Goal: Check status: Check status

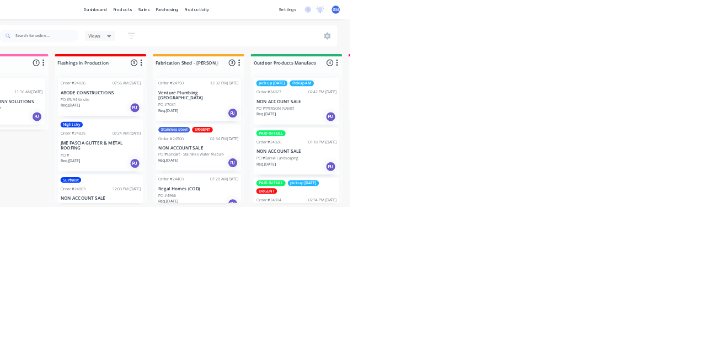
click at [649, 320] on div "PAID IN FULL pick up [DATE] URGENT" at bounding box center [612, 325] width 139 height 24
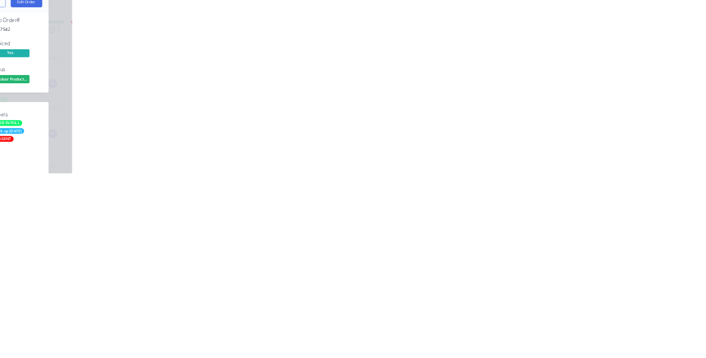
click at [608, 288] on div "Order details Collaborate Checklists 0/0 Tracking Linked Orders Timeline Profit…" at bounding box center [353, 179] width 706 height 358
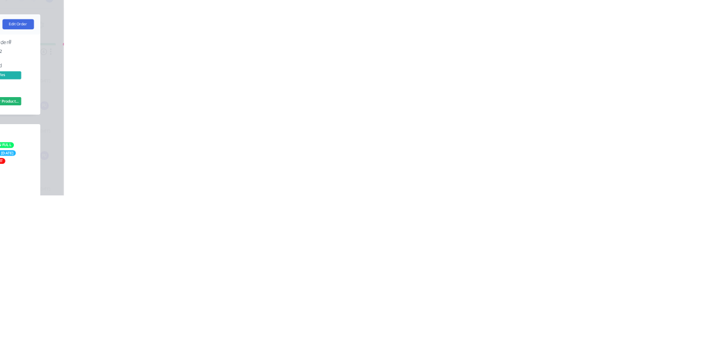
click at [526, 55] on button "Close" at bounding box center [506, 61] width 40 height 18
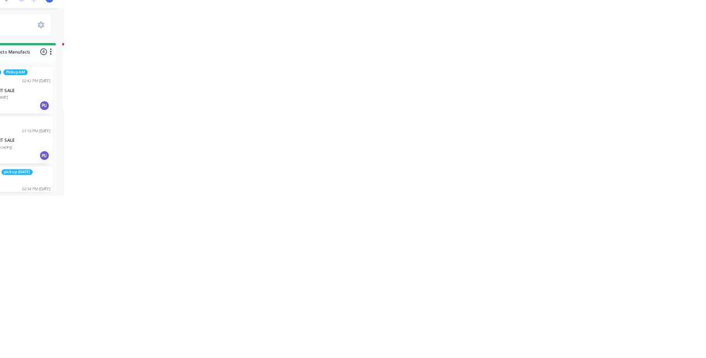
click at [684, 67] on div "Views Save new view None (Default) edit Show/Hide statuses Show line item cards…" at bounding box center [389, 62] width 589 height 33
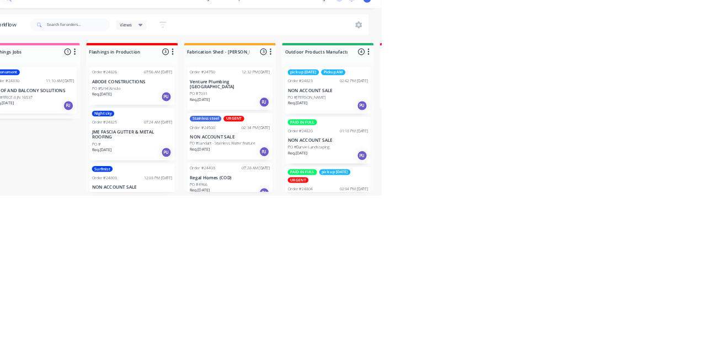
scroll to position [78, 0]
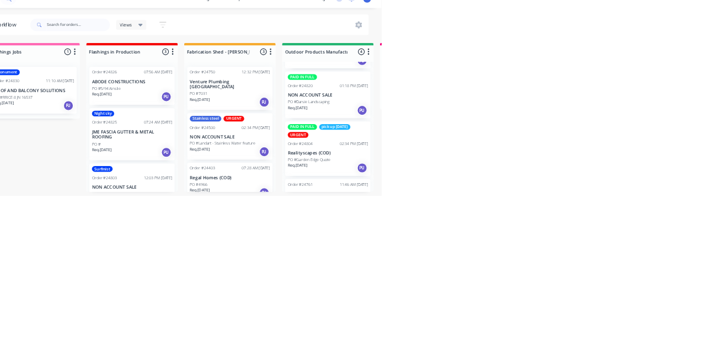
click at [616, 357] on p "NON ACCOUNT SALE" at bounding box center [612, 355] width 139 height 9
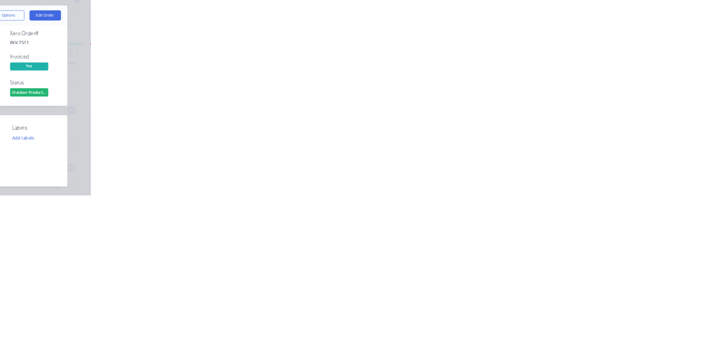
scroll to position [0, 0]
